Goal: Book appointment/travel/reservation

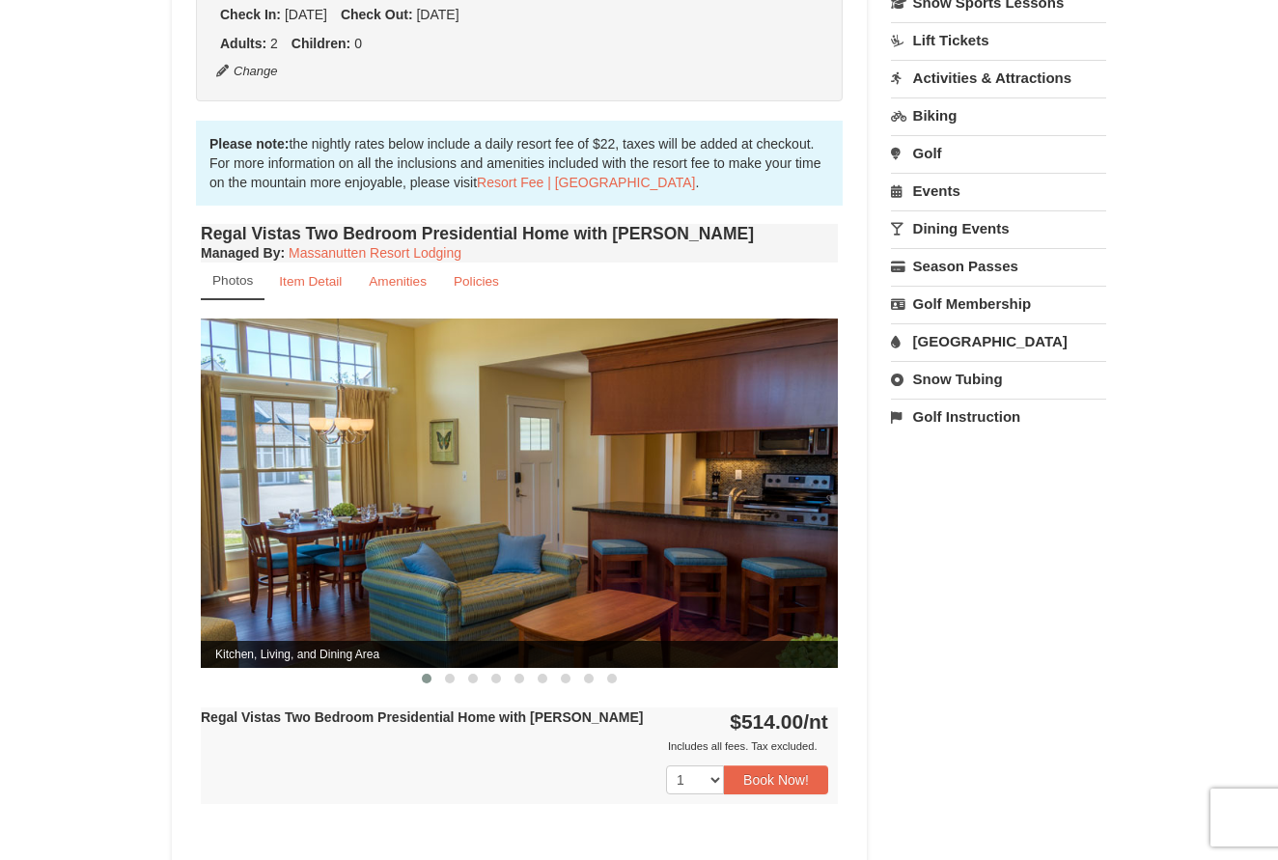
scroll to position [509, 0]
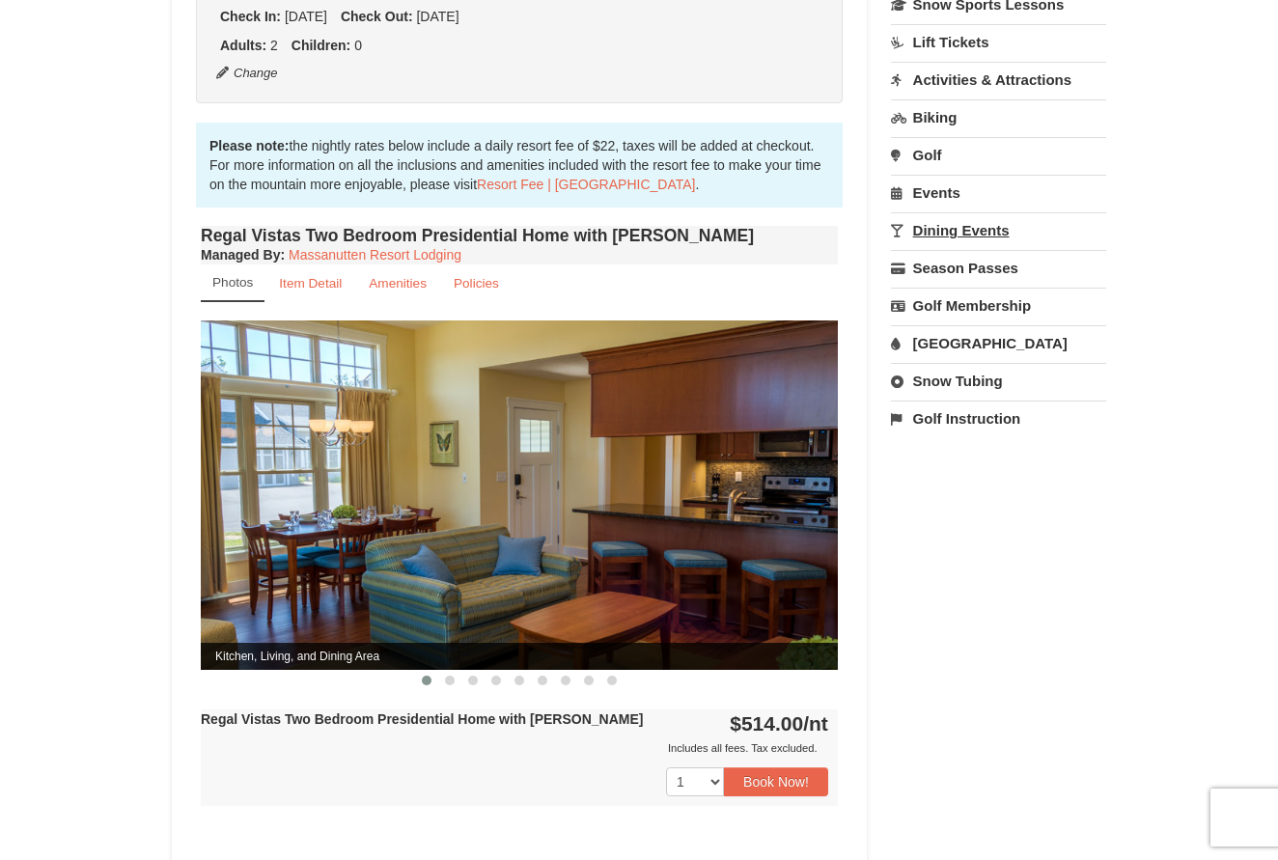
click at [951, 233] on link "Dining Events" at bounding box center [998, 230] width 215 height 36
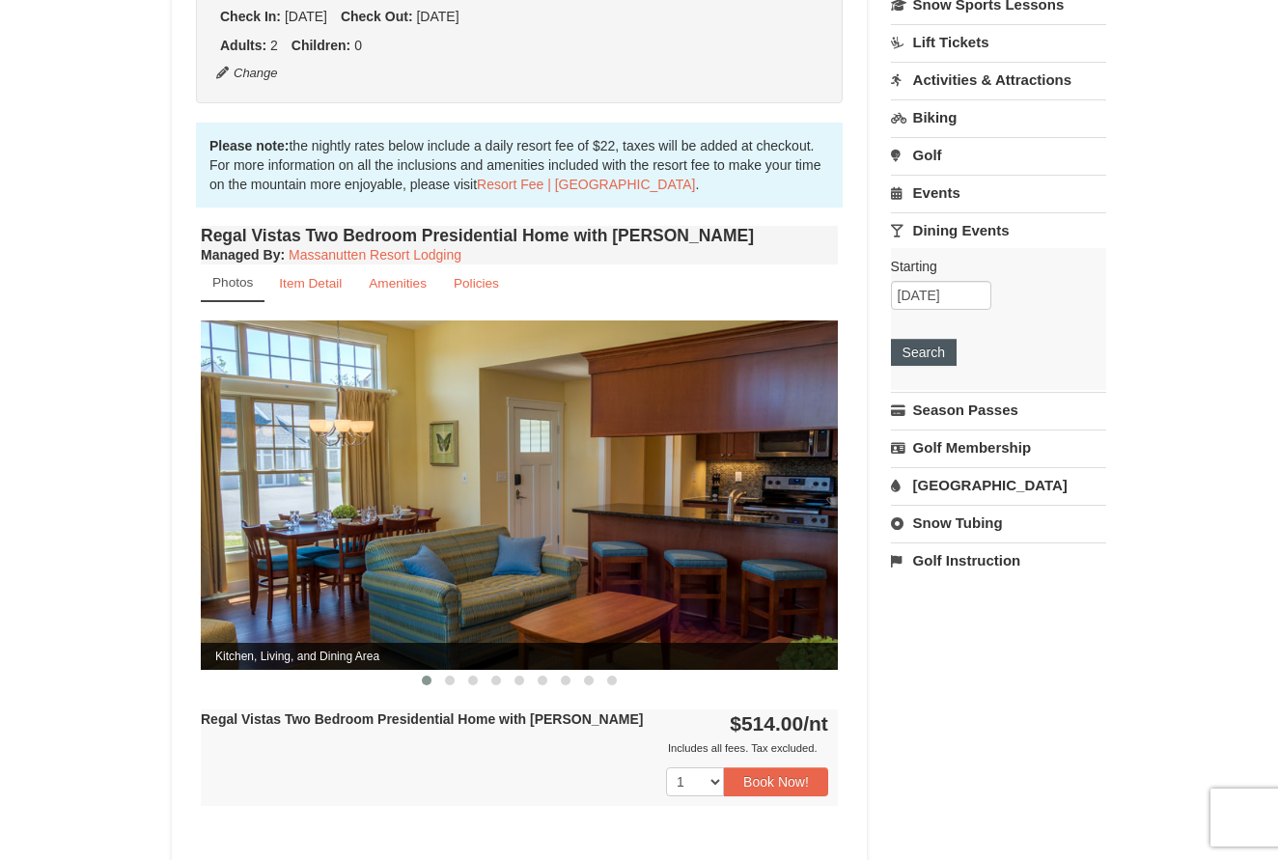
click at [909, 349] on button "Search" at bounding box center [924, 352] width 66 height 27
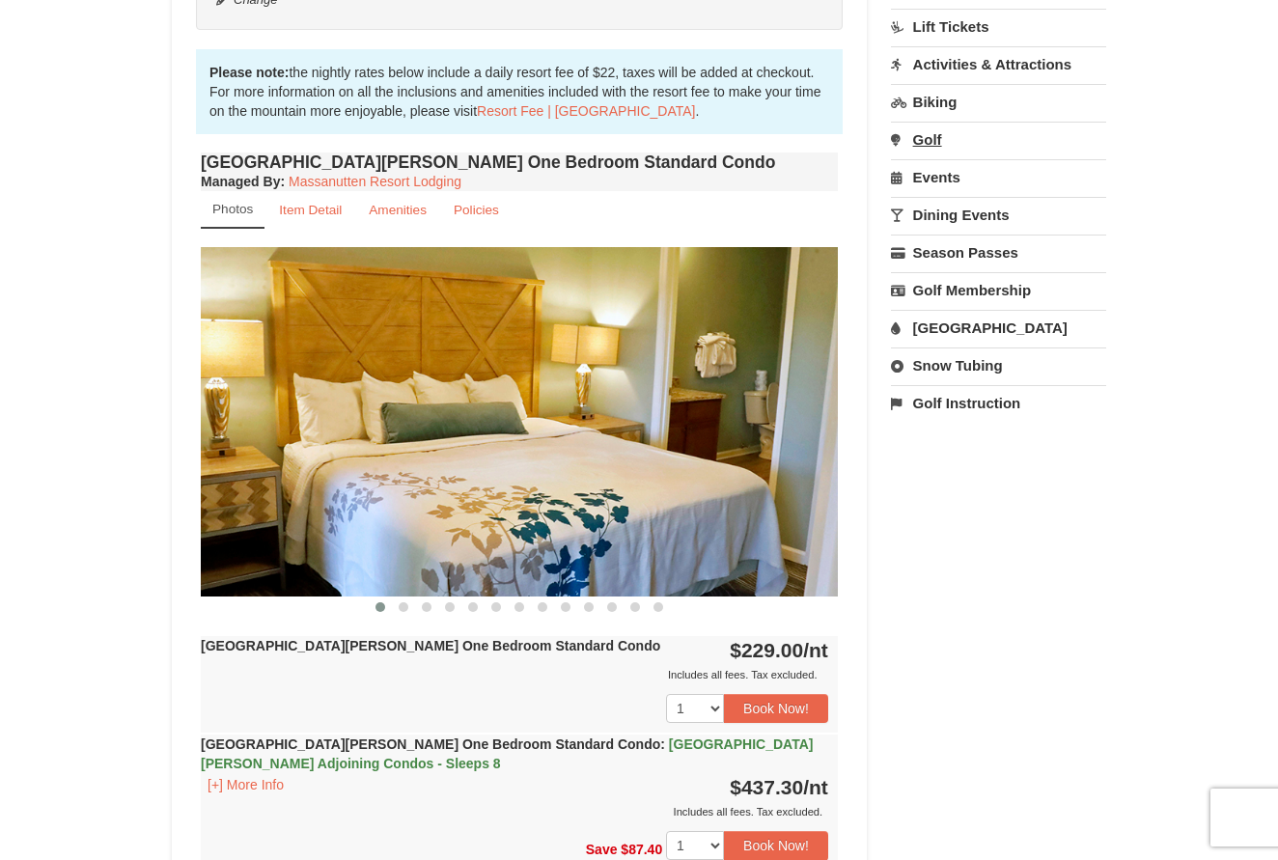
scroll to position [548, 0]
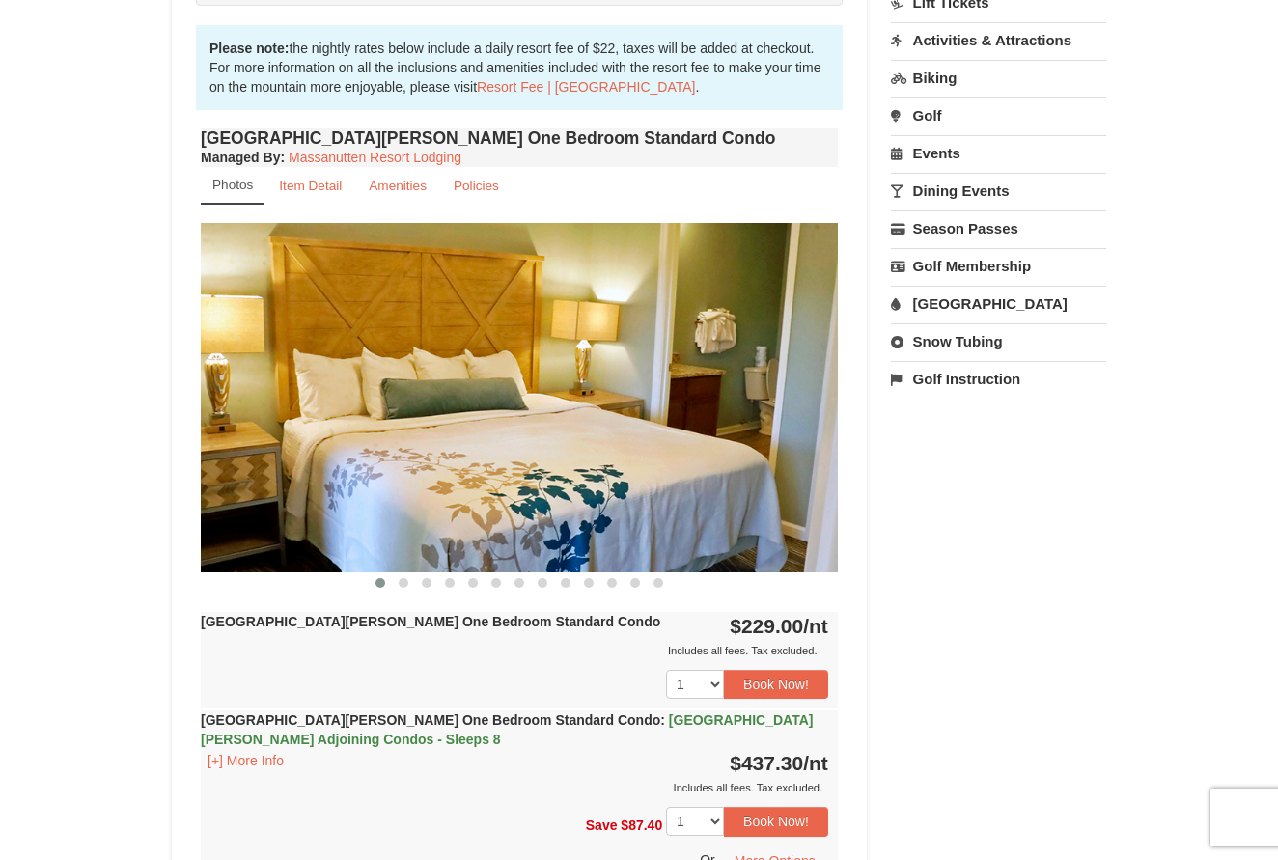
click at [675, 455] on img at bounding box center [519, 397] width 637 height 349
click at [760, 682] on button "Book Now!" at bounding box center [776, 684] width 104 height 29
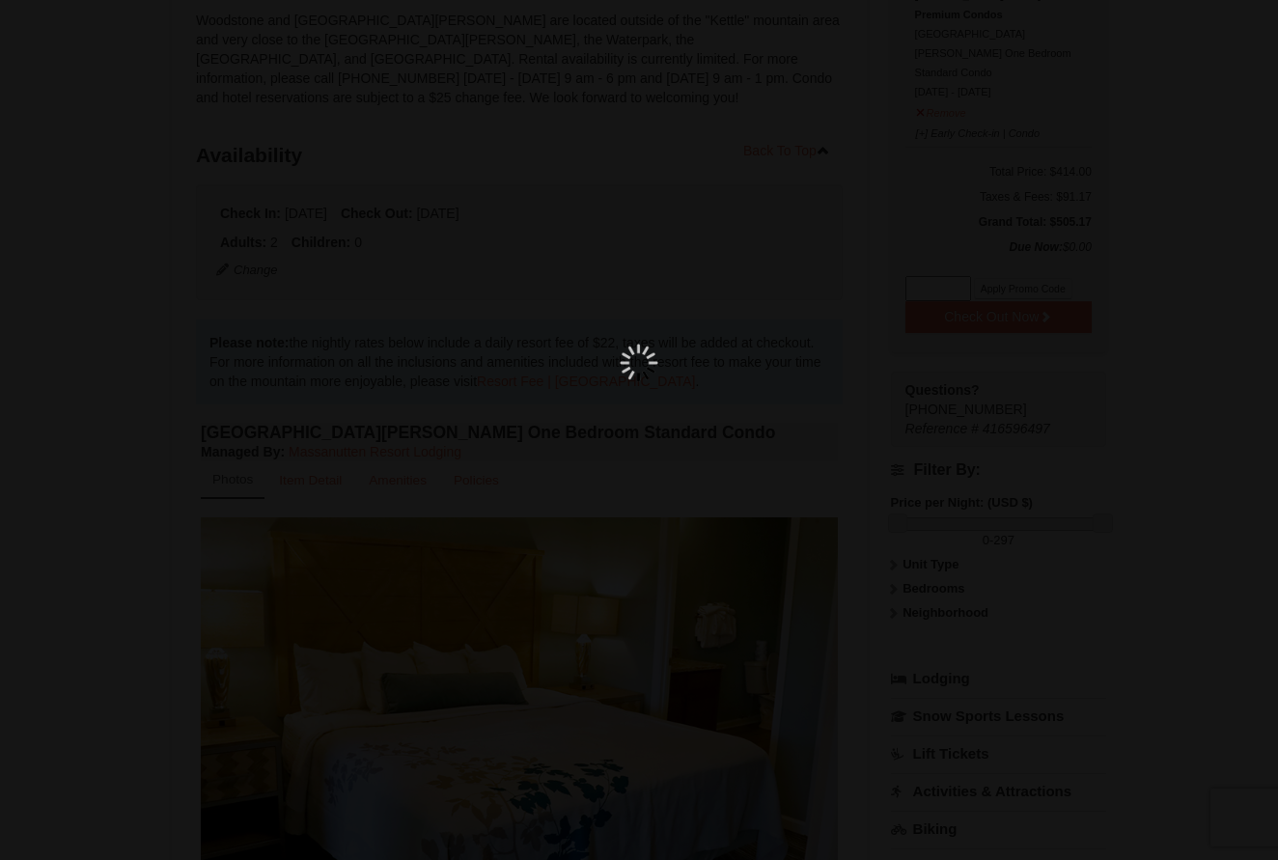
scroll to position [169, 0]
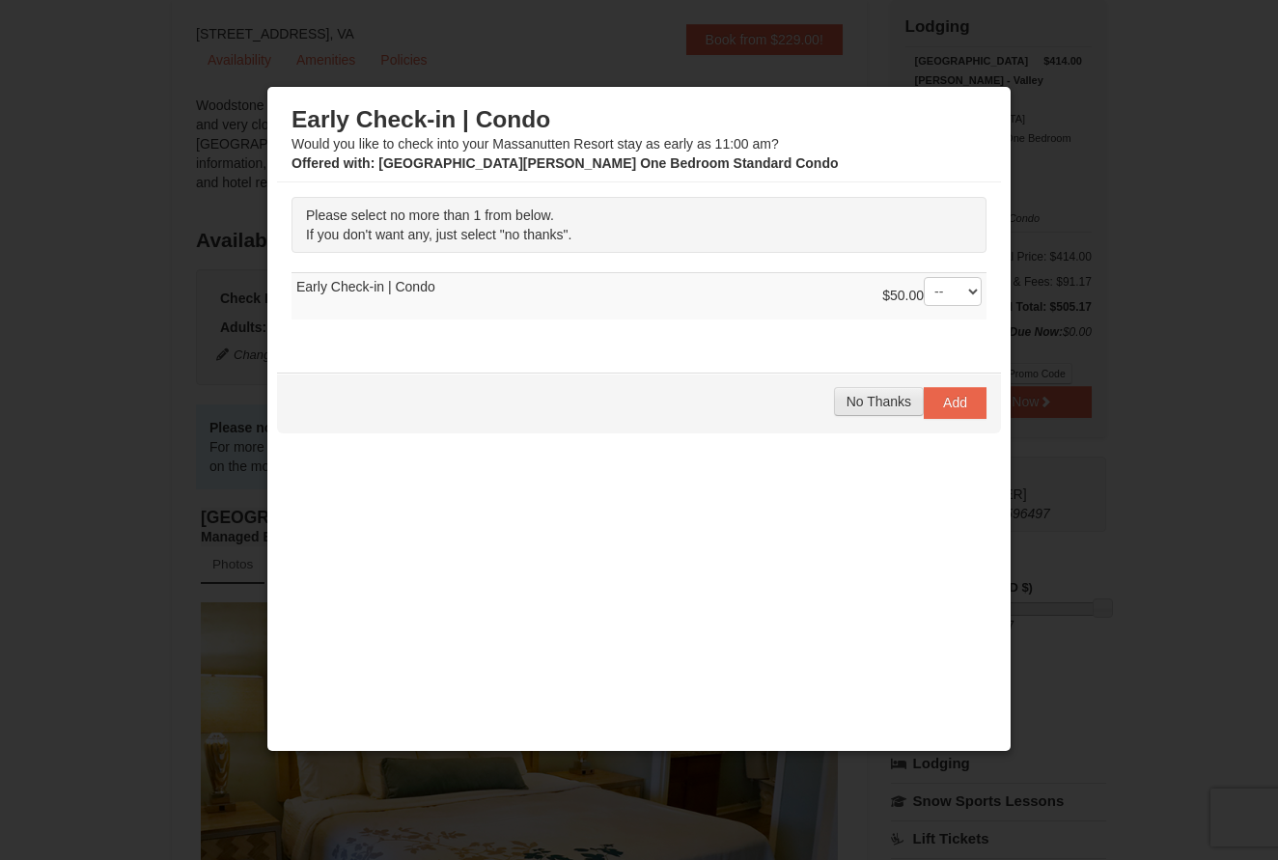
click at [862, 401] on span "No Thanks" at bounding box center [879, 401] width 65 height 15
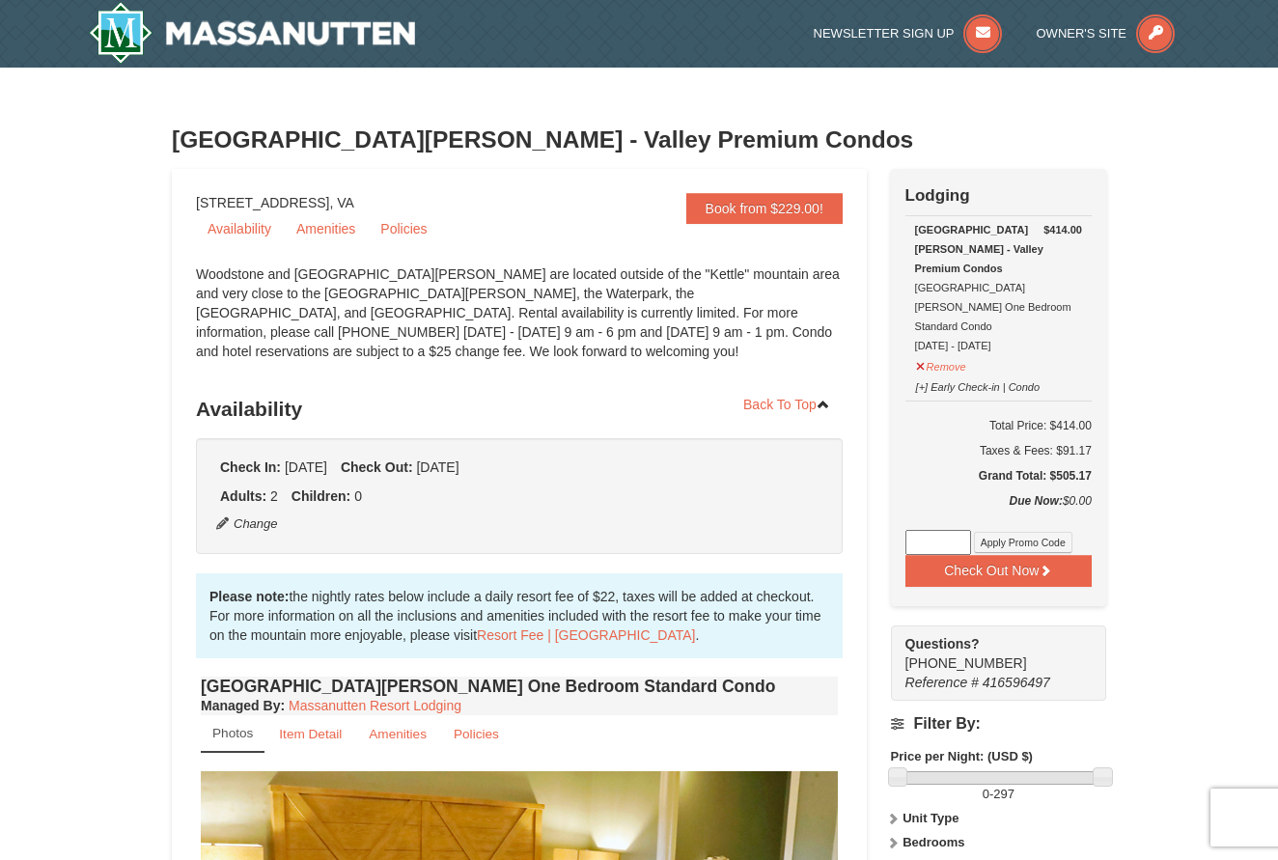
scroll to position [0, 0]
click at [332, 233] on link "Amenities" at bounding box center [326, 228] width 82 height 29
